Goal: Transaction & Acquisition: Complete application form

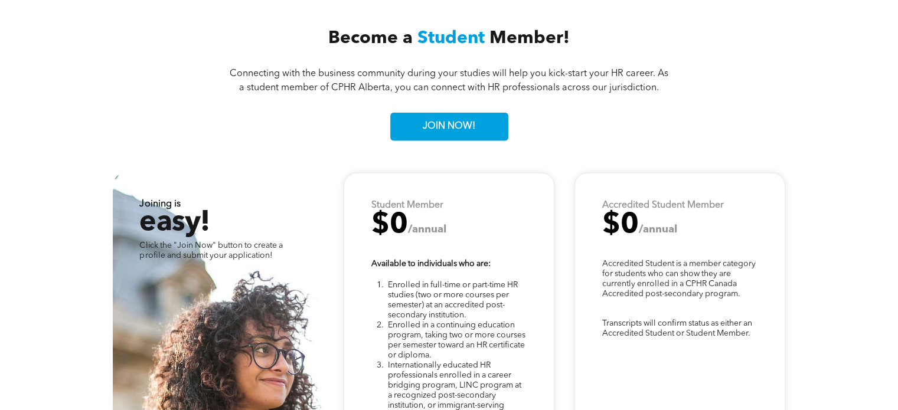
scroll to position [3052, 0]
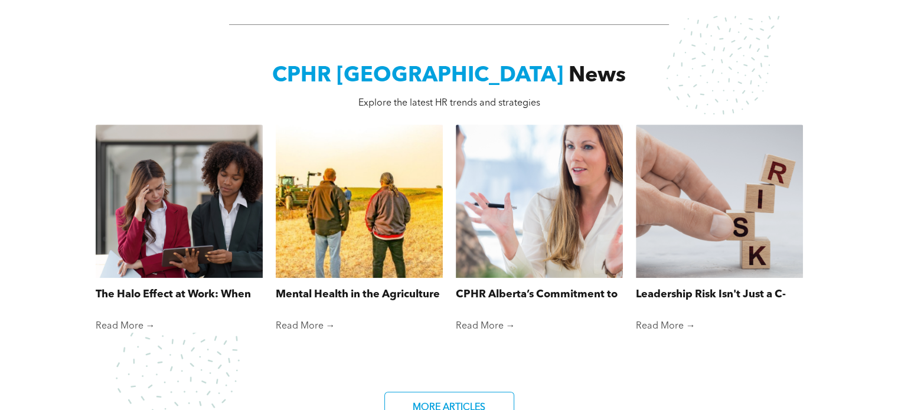
scroll to position [945, 0]
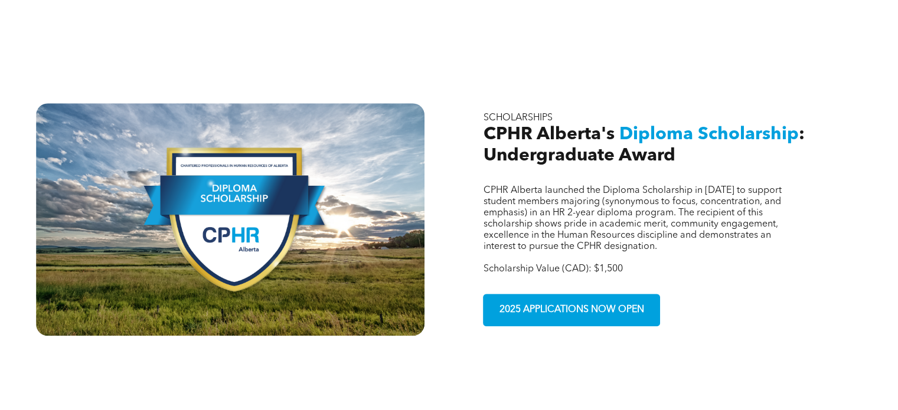
scroll to position [827, 0]
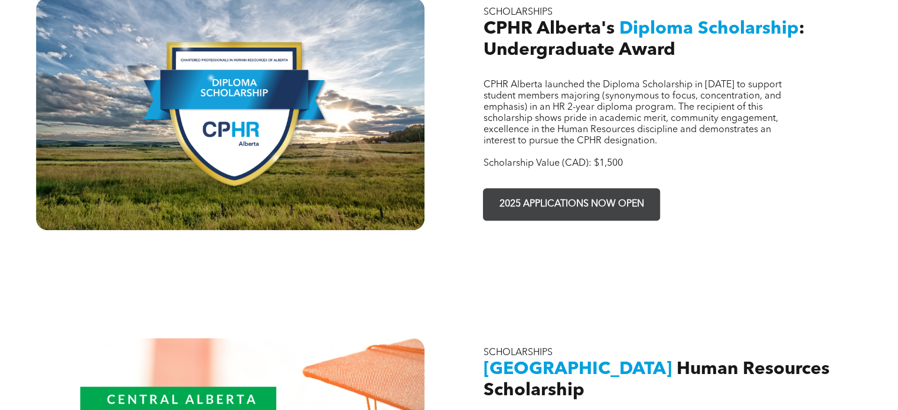
click at [571, 193] on span "2025 APPLICATIONS NOW OPEN" at bounding box center [571, 204] width 153 height 23
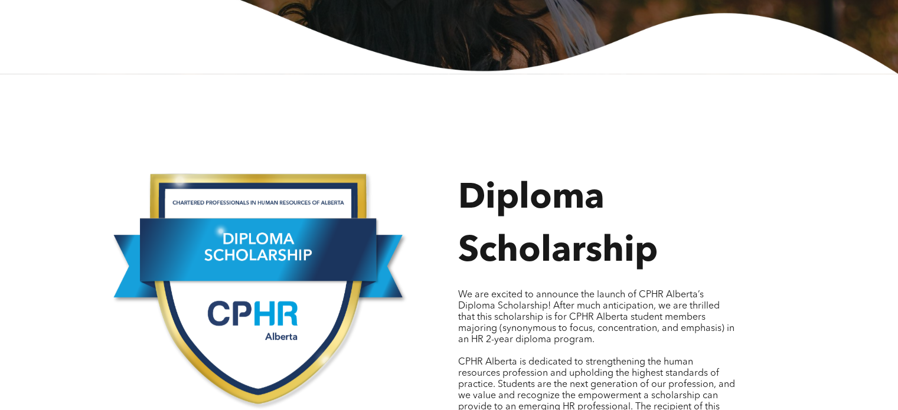
scroll to position [546, 0]
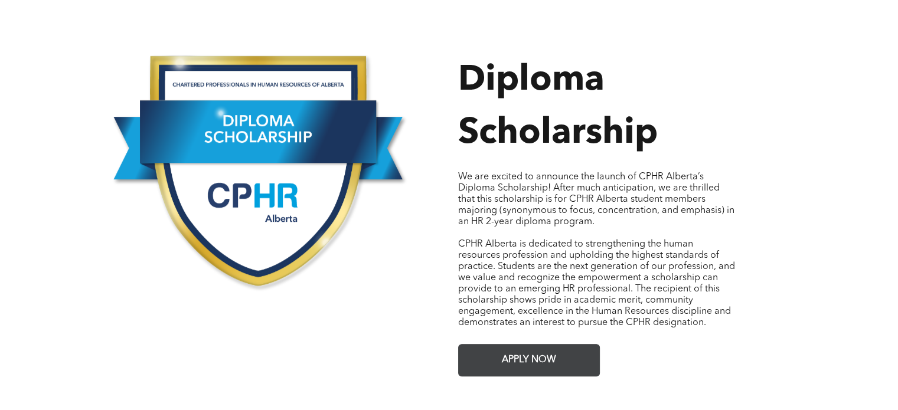
click at [525, 349] on span "APPLY NOW" at bounding box center [529, 360] width 63 height 23
